Goal: Contribute content: Add original content to the website for others to see

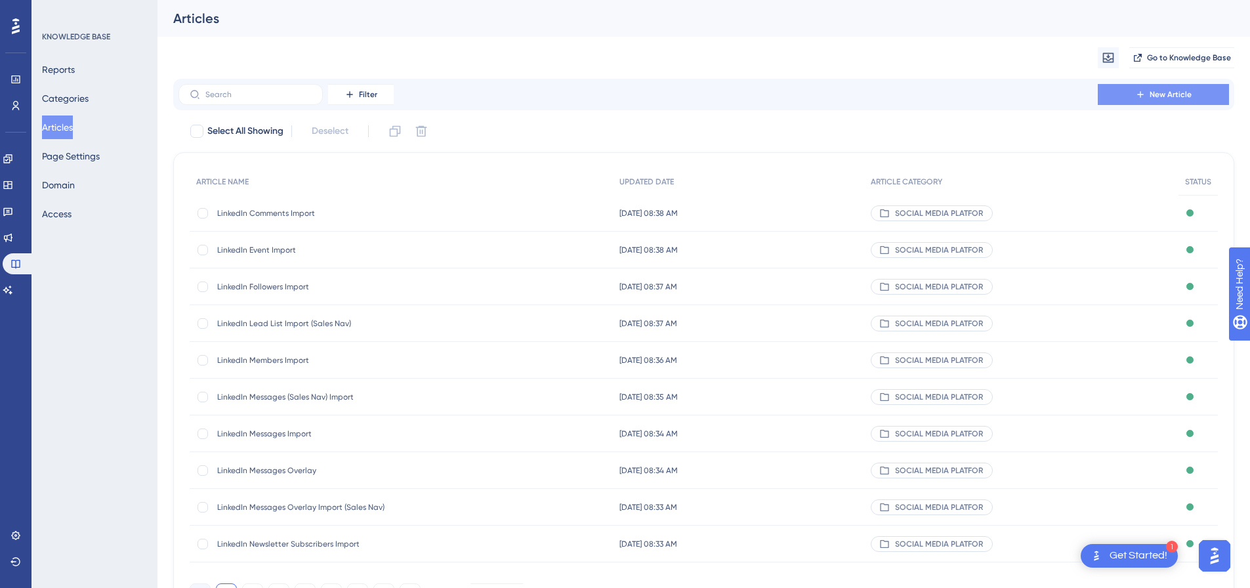
click at [1197, 91] on button "New Article" at bounding box center [1163, 94] width 131 height 21
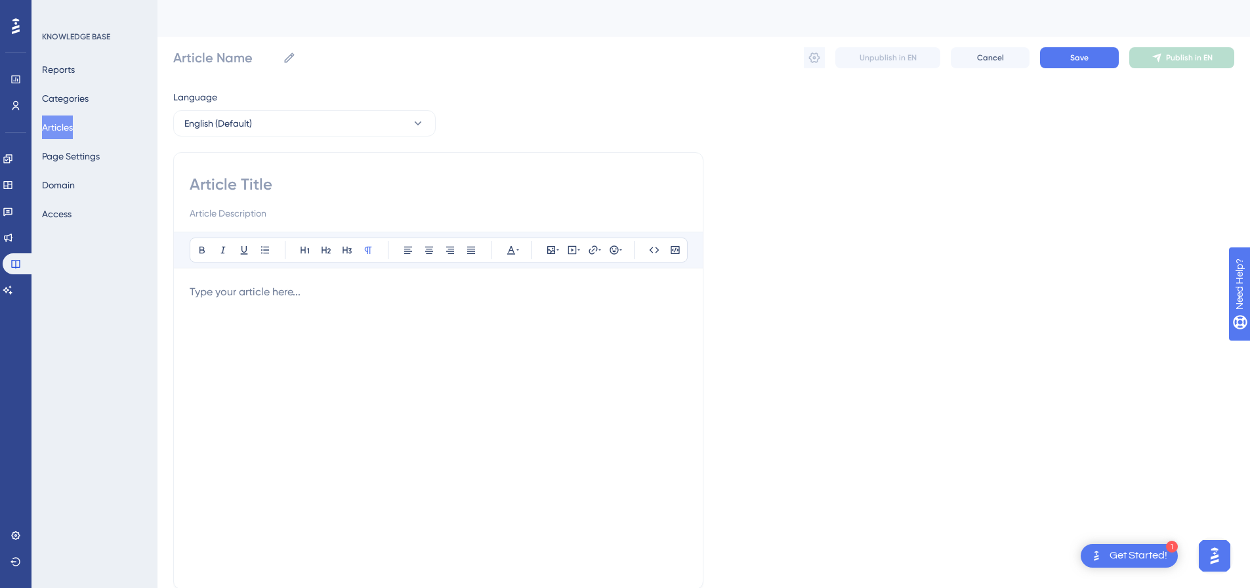
click at [428, 187] on input at bounding box center [438, 184] width 497 height 21
paste input "LinkedIn Accepted Connection Requests Import"
type input "LinkedIn Accepted Connection Requests Import"
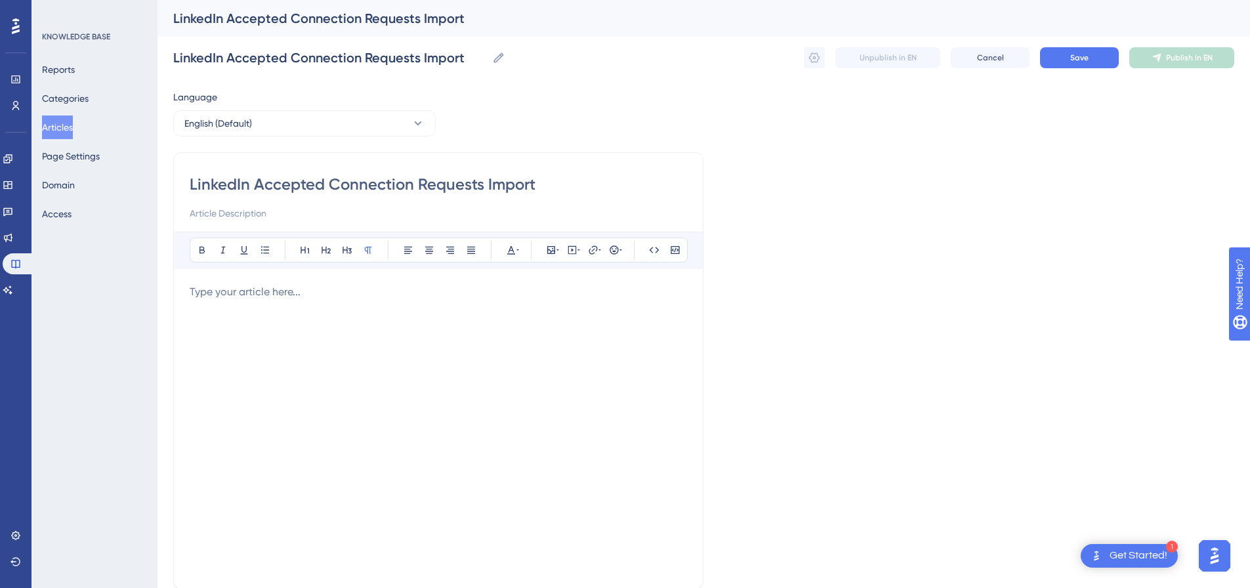
type input "LinkedIn Accepted Connection Requests Import"
click at [408, 303] on div at bounding box center [438, 428] width 497 height 289
click at [577, 256] on button at bounding box center [572, 250] width 18 height 18
drag, startPoint x: 560, startPoint y: 297, endPoint x: 556, endPoint y: 322, distance: 26.0
click at [560, 298] on div "Embed Video Save" at bounding box center [572, 335] width 222 height 142
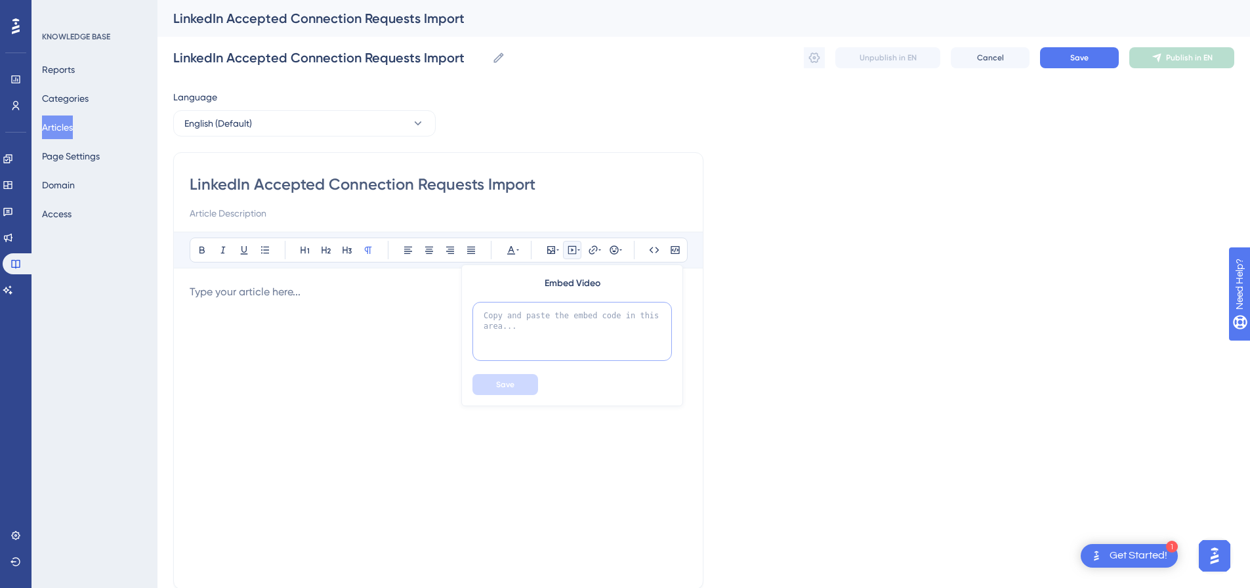
click at [556, 322] on textarea at bounding box center [573, 331] width 200 height 59
paste textarea "<div style="padding:49.79% 0 0 0;position:relative;"><iframe src="[URL][DOMAIN_…"
type textarea "<div style="padding:49.79% 0 0 0;position:relative;"><iframe src="[URL][DOMAIN_…"
click at [523, 379] on button "Save" at bounding box center [506, 384] width 66 height 21
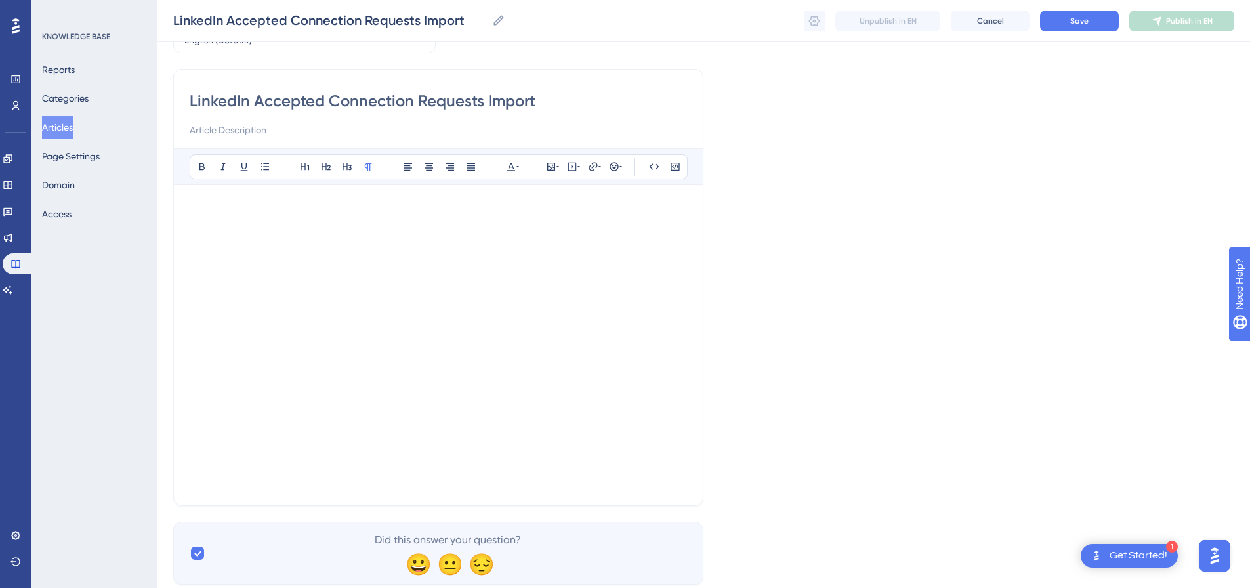
scroll to position [117, 0]
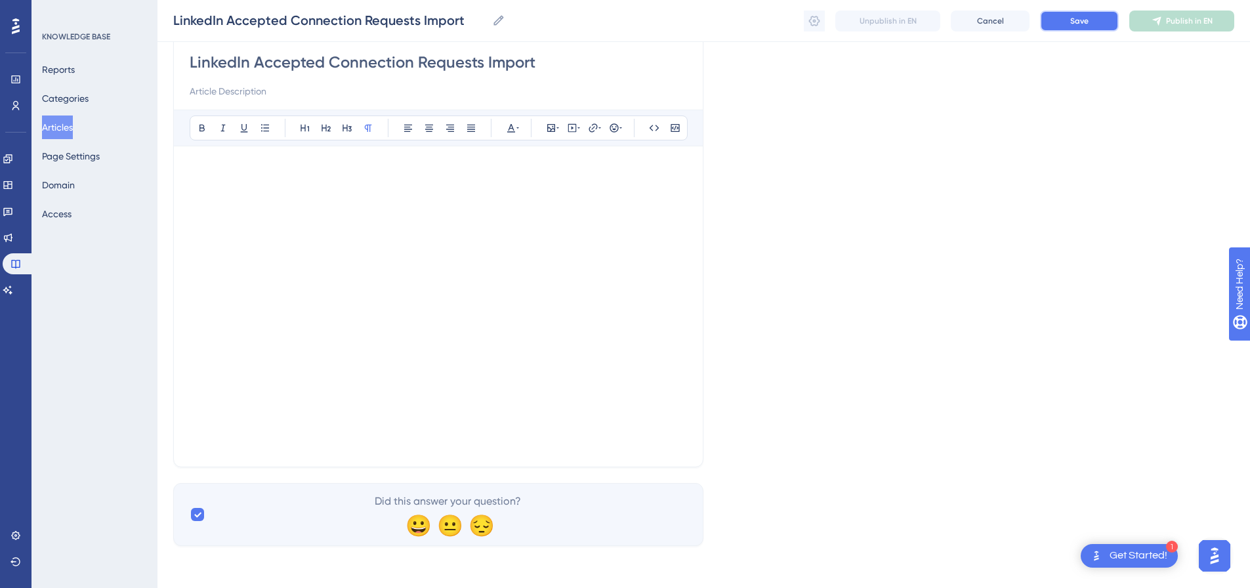
click at [1069, 22] on button "Save" at bounding box center [1079, 21] width 79 height 21
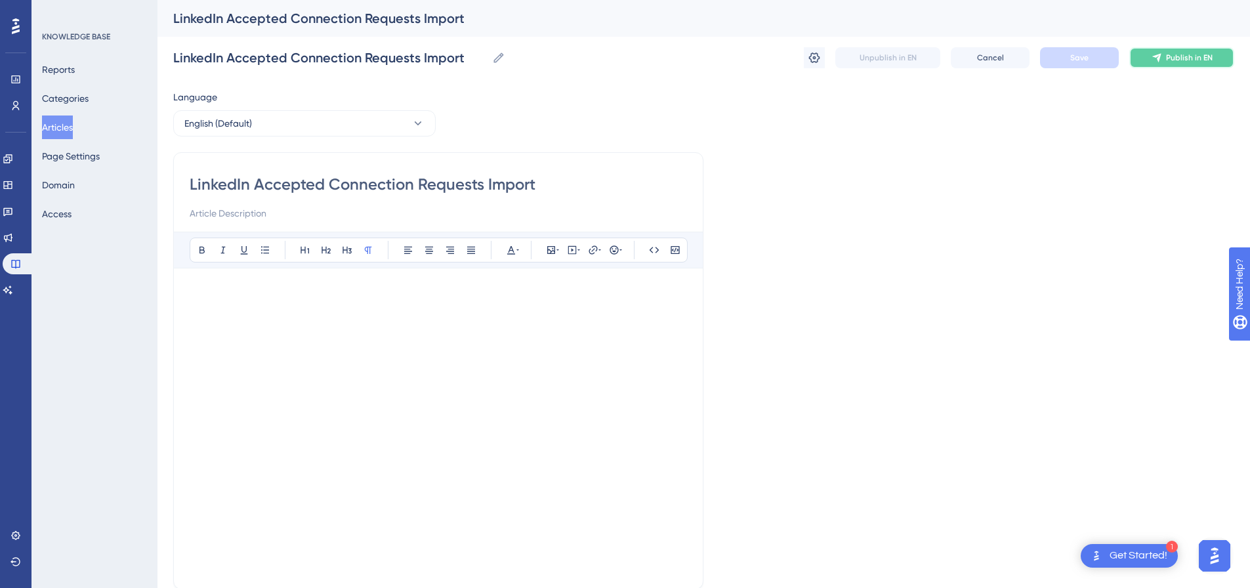
click at [1209, 62] on span "Publish in EN" at bounding box center [1189, 58] width 47 height 11
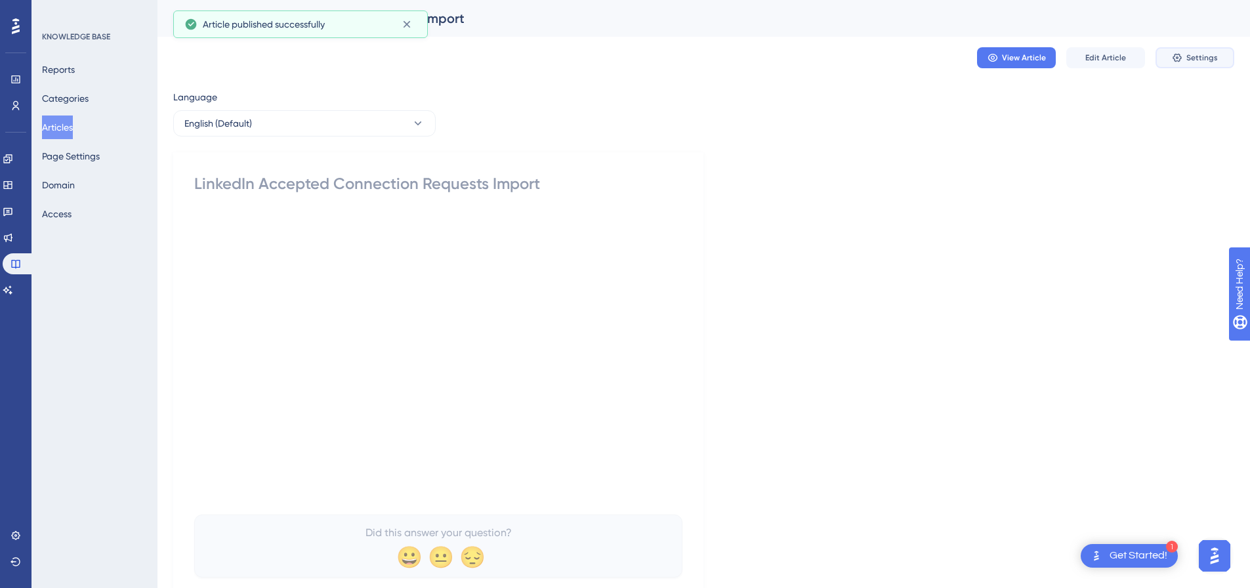
click at [1190, 60] on span "Settings" at bounding box center [1203, 58] width 32 height 11
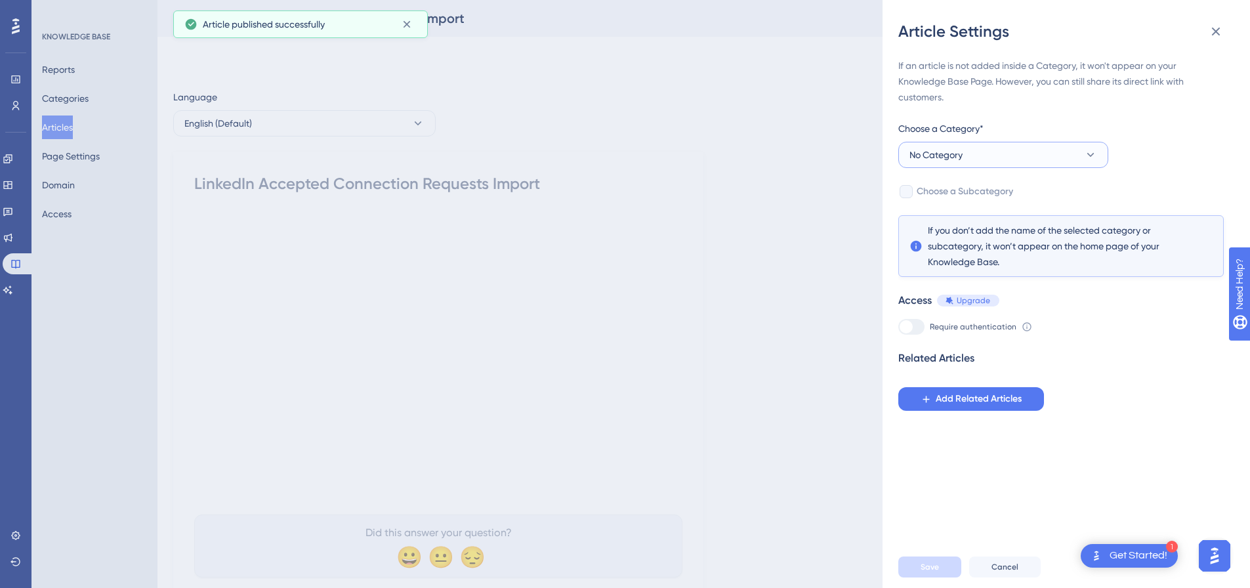
click at [937, 154] on span "No Category" at bounding box center [936, 155] width 53 height 16
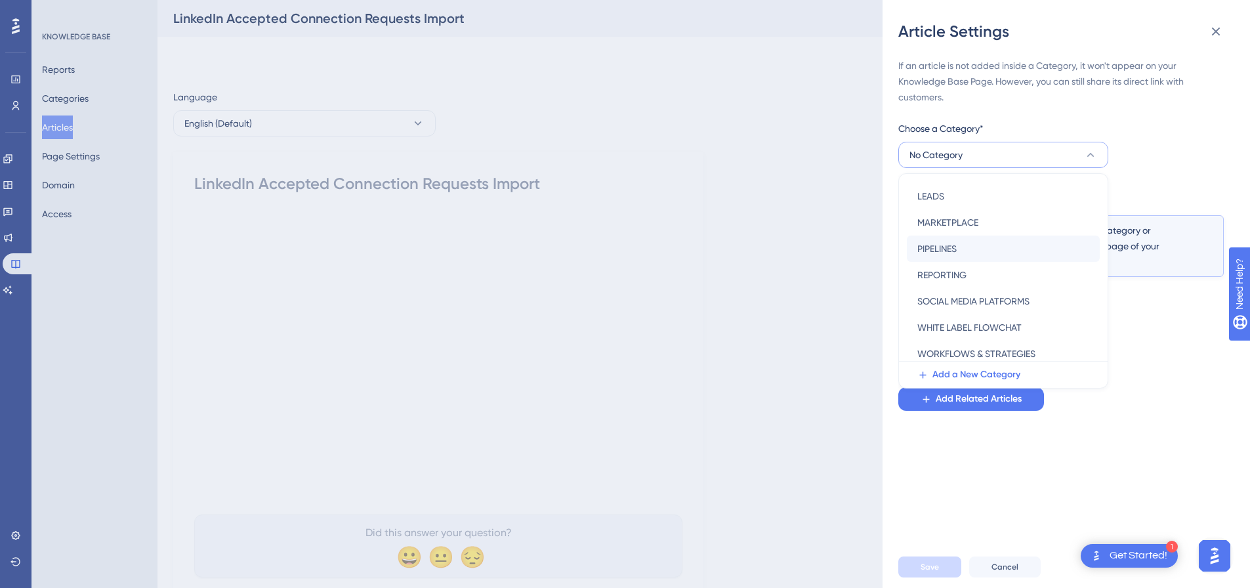
scroll to position [188, 0]
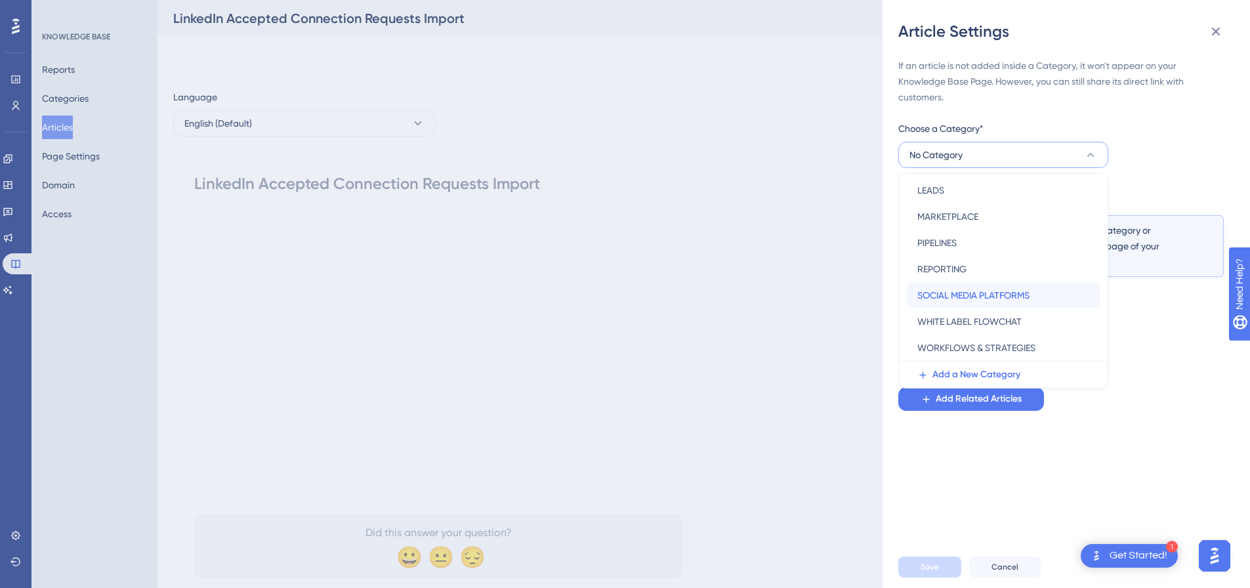
click at [971, 292] on span "SOCIAL MEDIA PLATFORMS" at bounding box center [974, 295] width 112 height 16
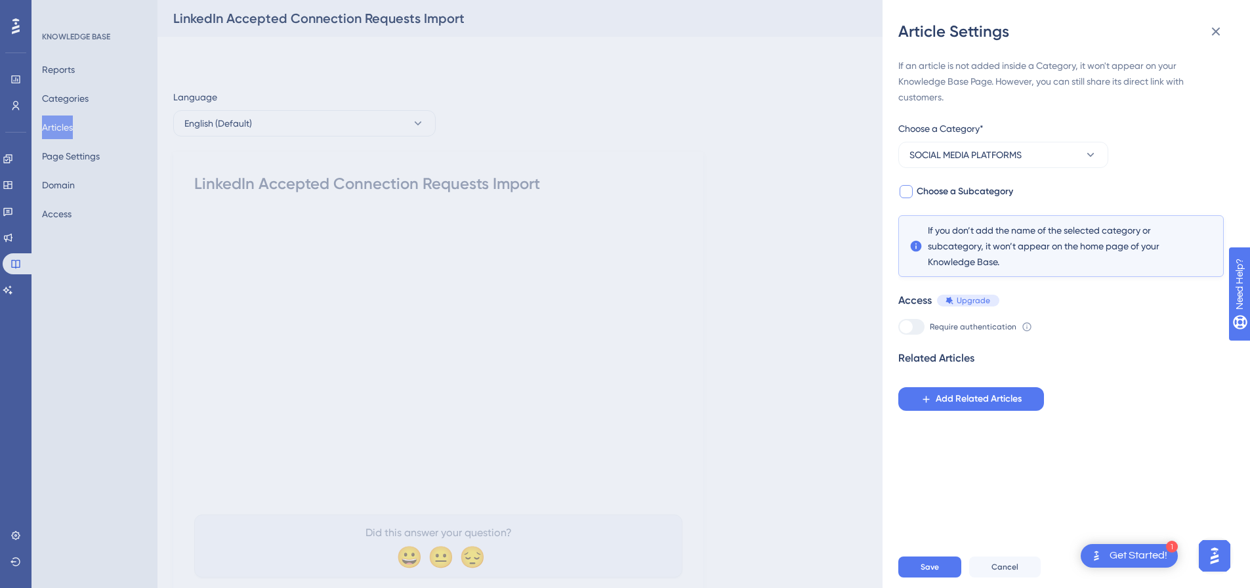
click at [914, 194] on div at bounding box center [906, 192] width 16 height 16
checkbox input "true"
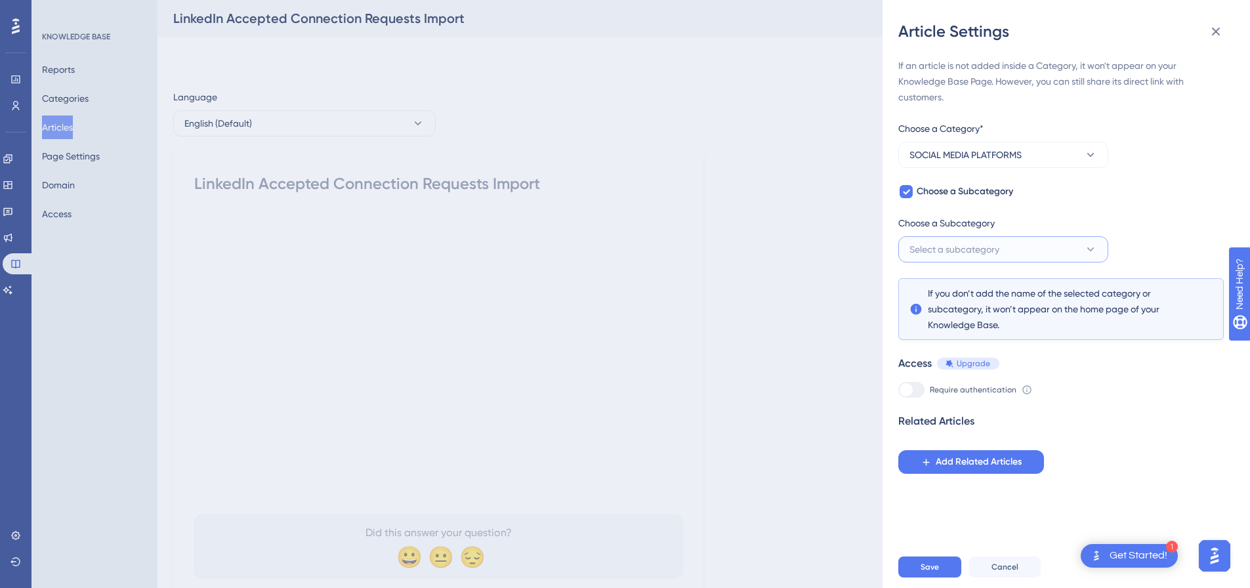
click at [948, 243] on span "Select a subcategory" at bounding box center [955, 250] width 90 height 16
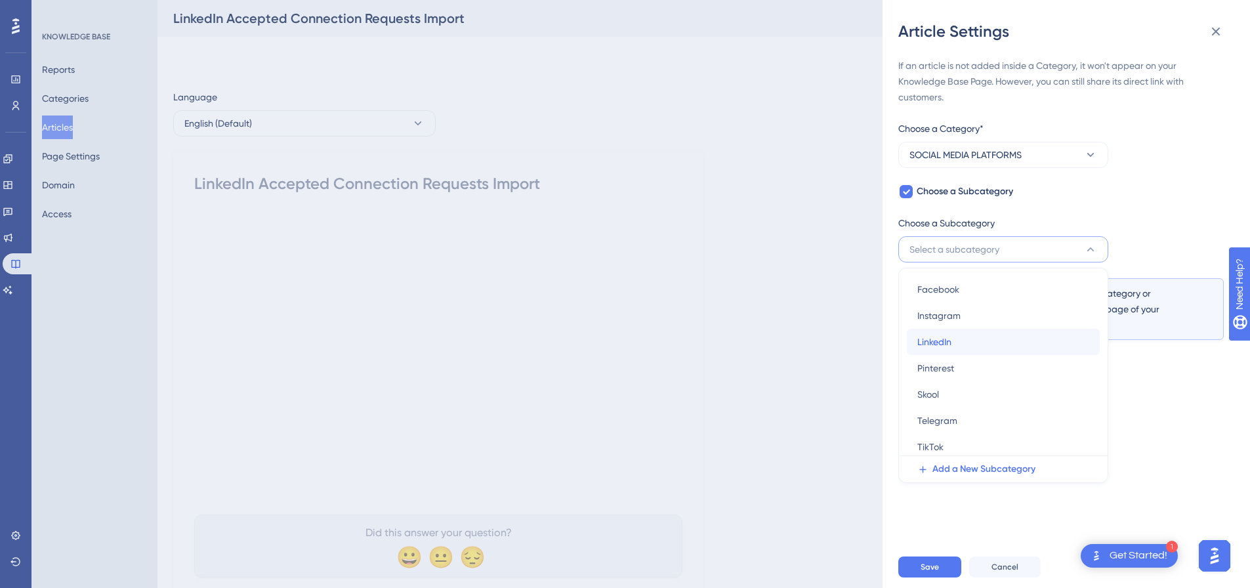
click at [961, 338] on div "LinkedIn LinkedIn" at bounding box center [1004, 342] width 172 height 26
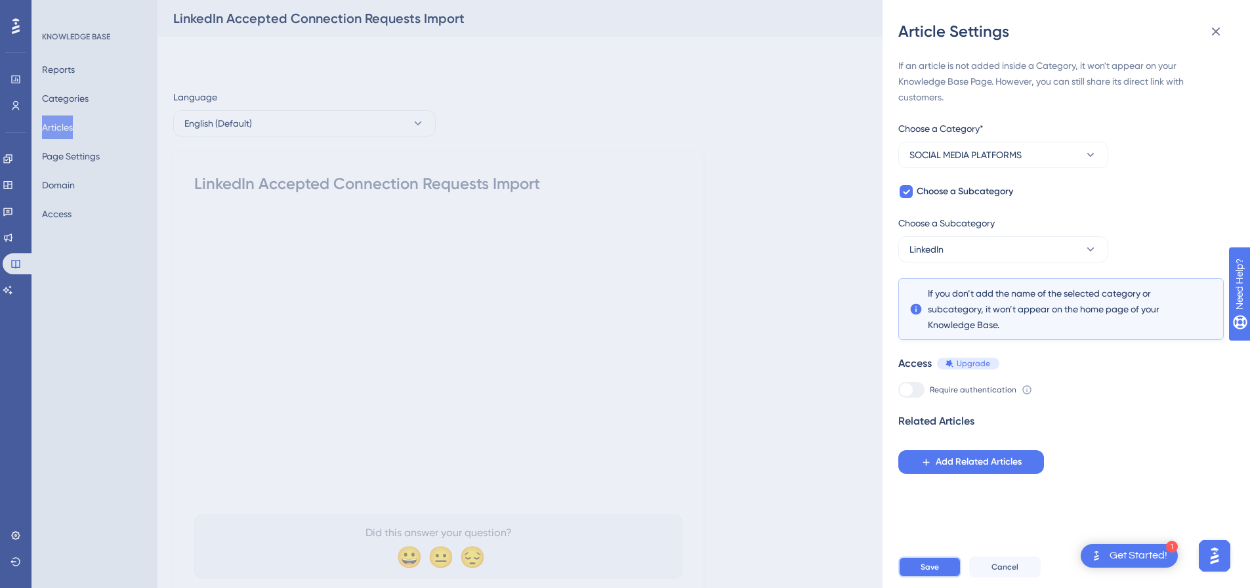
click at [942, 578] on button "Save" at bounding box center [929, 567] width 63 height 21
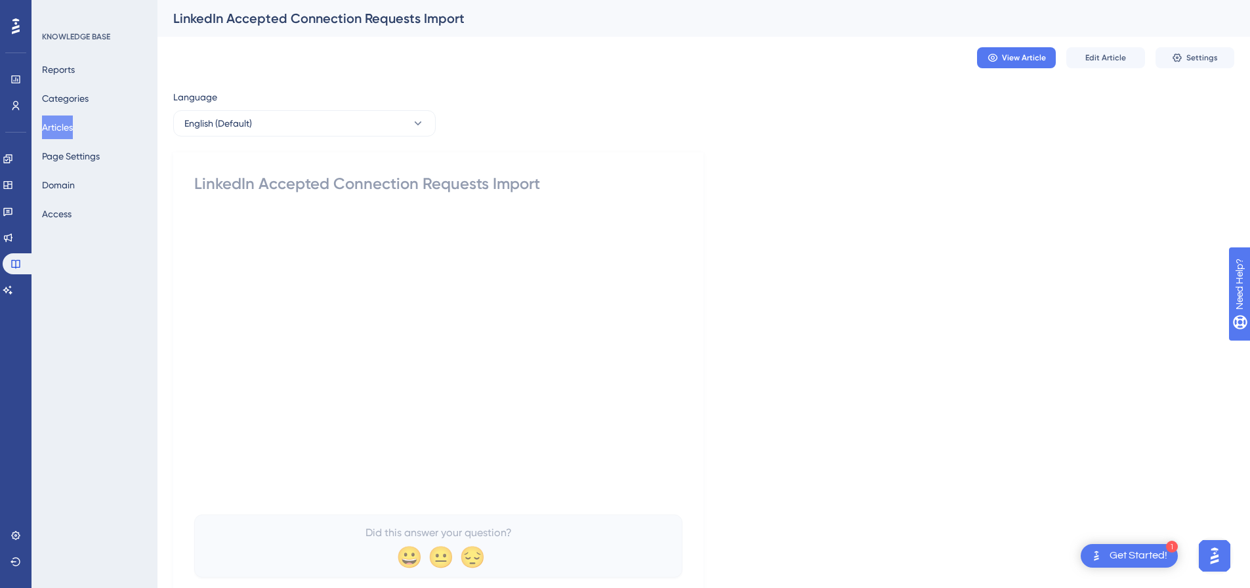
click at [62, 120] on button "Articles" at bounding box center [57, 128] width 31 height 24
